Goal: Information Seeking & Learning: Learn about a topic

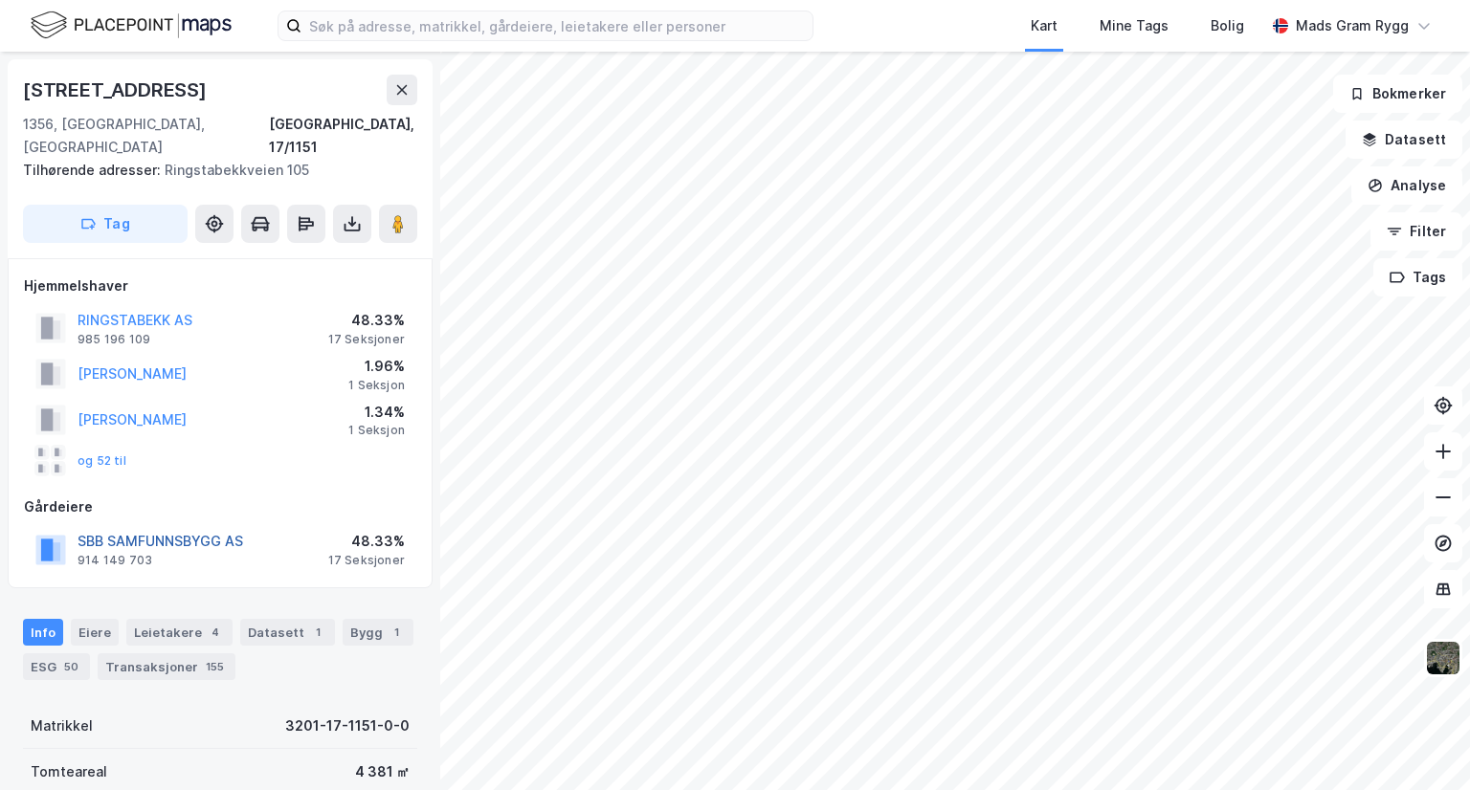
click at [0, 0] on button "SBB SAMFUNNSBYGG AS" at bounding box center [0, 0] width 0 height 0
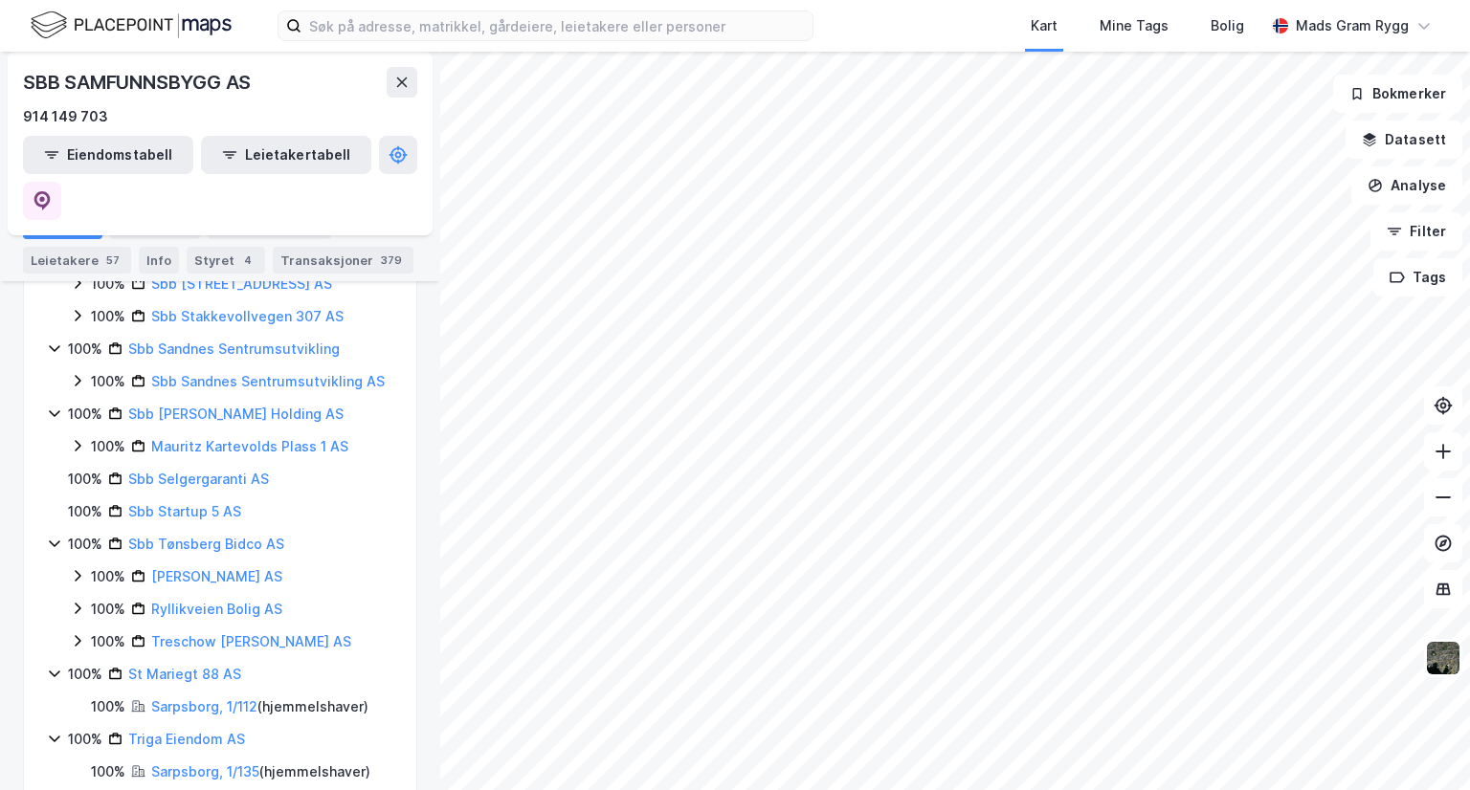
scroll to position [1531, 0]
